Goal: Transaction & Acquisition: Purchase product/service

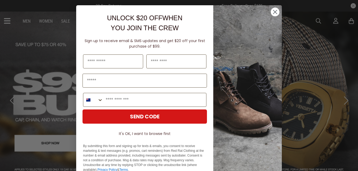
click at [273, 15] on circle "Close dialog" at bounding box center [275, 12] width 9 height 9
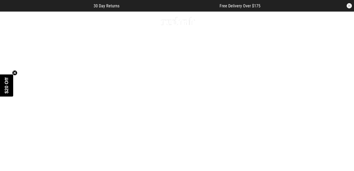
click at [110, 116] on link "3 / 4" at bounding box center [177, 99] width 354 height 177
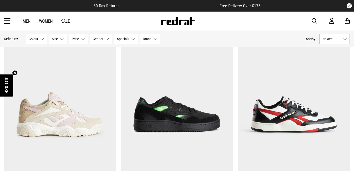
scroll to position [26, 0]
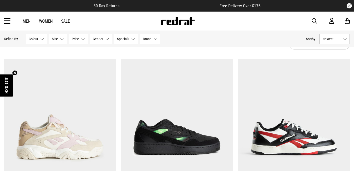
click at [185, 126] on img at bounding box center [177, 137] width 112 height 156
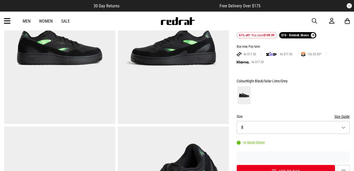
scroll to position [53, 0]
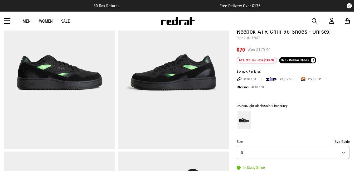
click at [170, 21] on img at bounding box center [177, 21] width 35 height 8
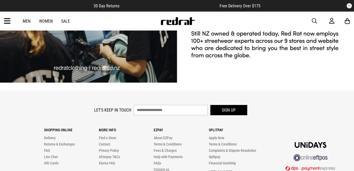
scroll to position [1370, 0]
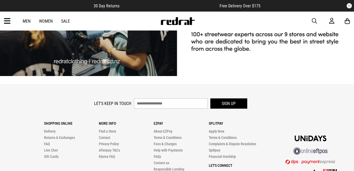
click at [48, 19] on link "Women" at bounding box center [46, 21] width 14 height 5
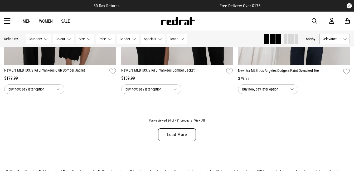
scroll to position [1607, 0]
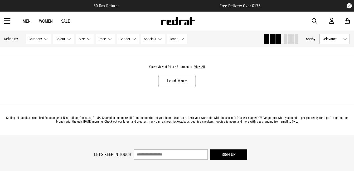
click at [184, 87] on link "Load More" at bounding box center [176, 81] width 37 height 13
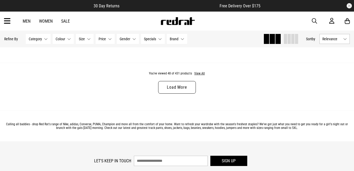
scroll to position [3135, 0]
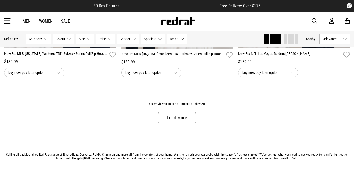
click at [180, 124] on link "Load More" at bounding box center [176, 118] width 37 height 13
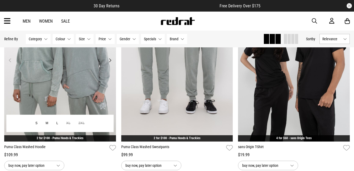
scroll to position [2502, 0]
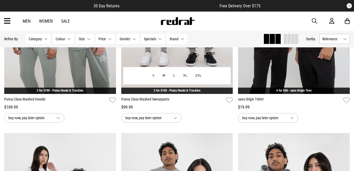
click at [186, 92] on link "2 for $100 - Puma Hoods & Trackies" at bounding box center [177, 91] width 47 height 4
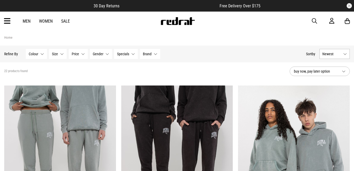
click at [44, 20] on link "Women" at bounding box center [46, 21] width 14 height 5
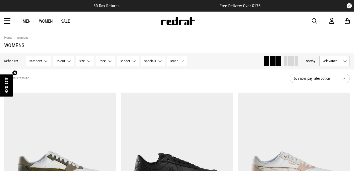
click at [43, 62] on button "Category None selected" at bounding box center [38, 61] width 25 height 10
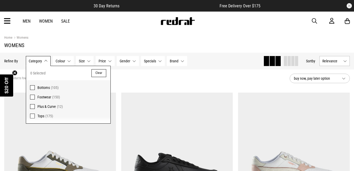
click at [30, 89] on span at bounding box center [32, 87] width 5 height 5
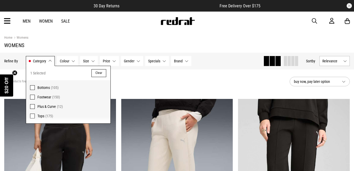
click at [213, 83] on div "105 products found Active Filters Bottoms Clear" at bounding box center [144, 82] width 281 height 16
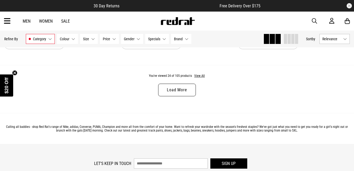
scroll to position [1607, 0]
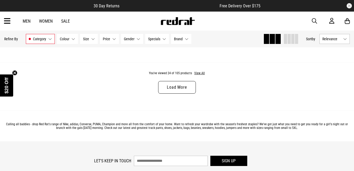
click at [184, 90] on link "Load More" at bounding box center [176, 87] width 37 height 13
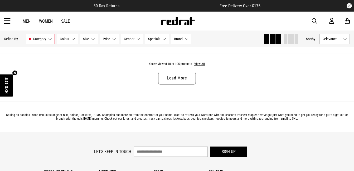
scroll to position [3187, 0]
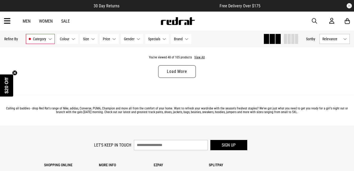
click at [177, 77] on link "Load More" at bounding box center [176, 71] width 37 height 13
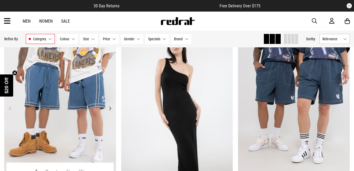
scroll to position [3978, 0]
click at [111, 112] on button "Next" at bounding box center [110, 109] width 7 height 6
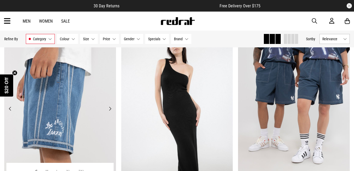
click at [111, 112] on button "Next" at bounding box center [110, 109] width 7 height 6
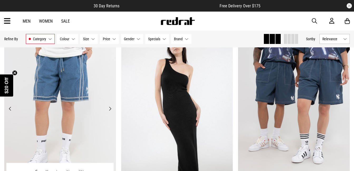
click at [111, 112] on button "Next" at bounding box center [110, 109] width 7 height 6
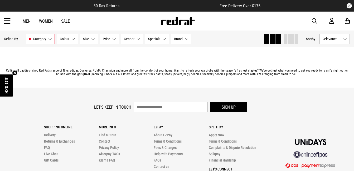
scroll to position [4794, 0]
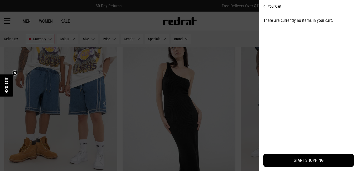
click at [269, 9] on div "Your Cart There are currently no items in your cart. START SHOPPING" at bounding box center [308, 85] width 90 height 171
click at [270, 6] on button "Your Cart" at bounding box center [308, 4] width 90 height 8
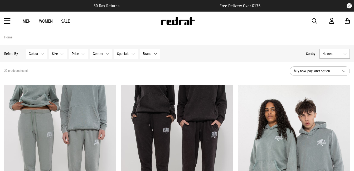
click at [348, 20] on icon at bounding box center [347, 21] width 5 height 7
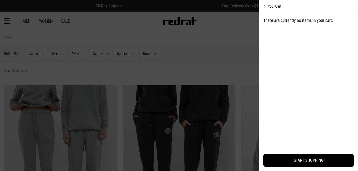
click at [247, 61] on div at bounding box center [179, 85] width 358 height 171
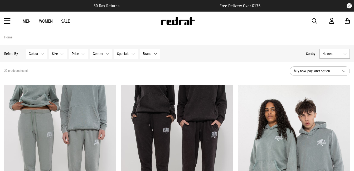
click at [345, 19] on icon at bounding box center [347, 21] width 5 height 7
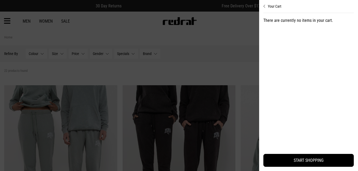
click at [223, 61] on div at bounding box center [179, 85] width 358 height 171
